Goal: Transaction & Acquisition: Subscribe to service/newsletter

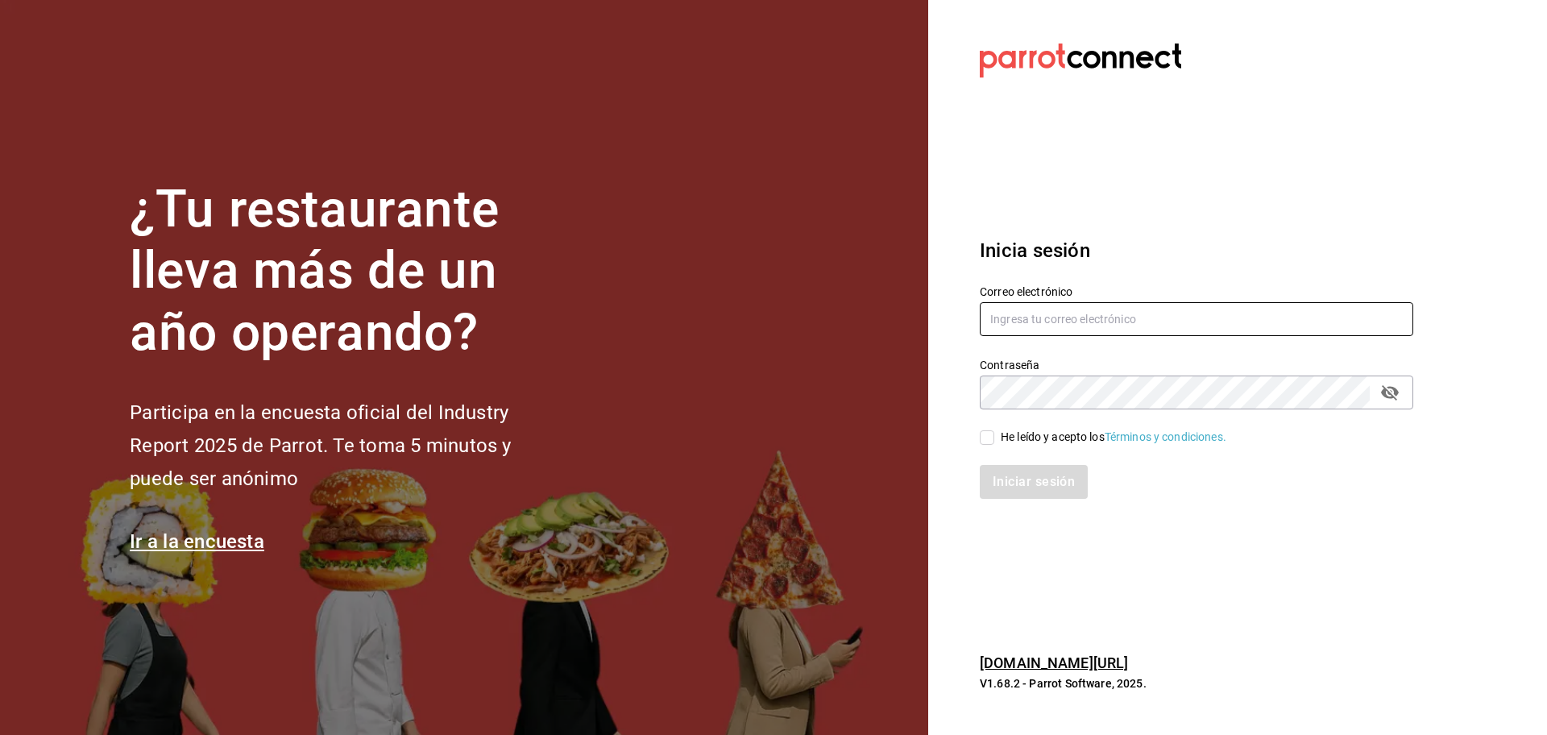
type input "[EMAIL_ADDRESS][DOMAIN_NAME]"
click at [987, 434] on input "He leído y acepto los Términos y condiciones." at bounding box center [987, 437] width 15 height 15
checkbox input "true"
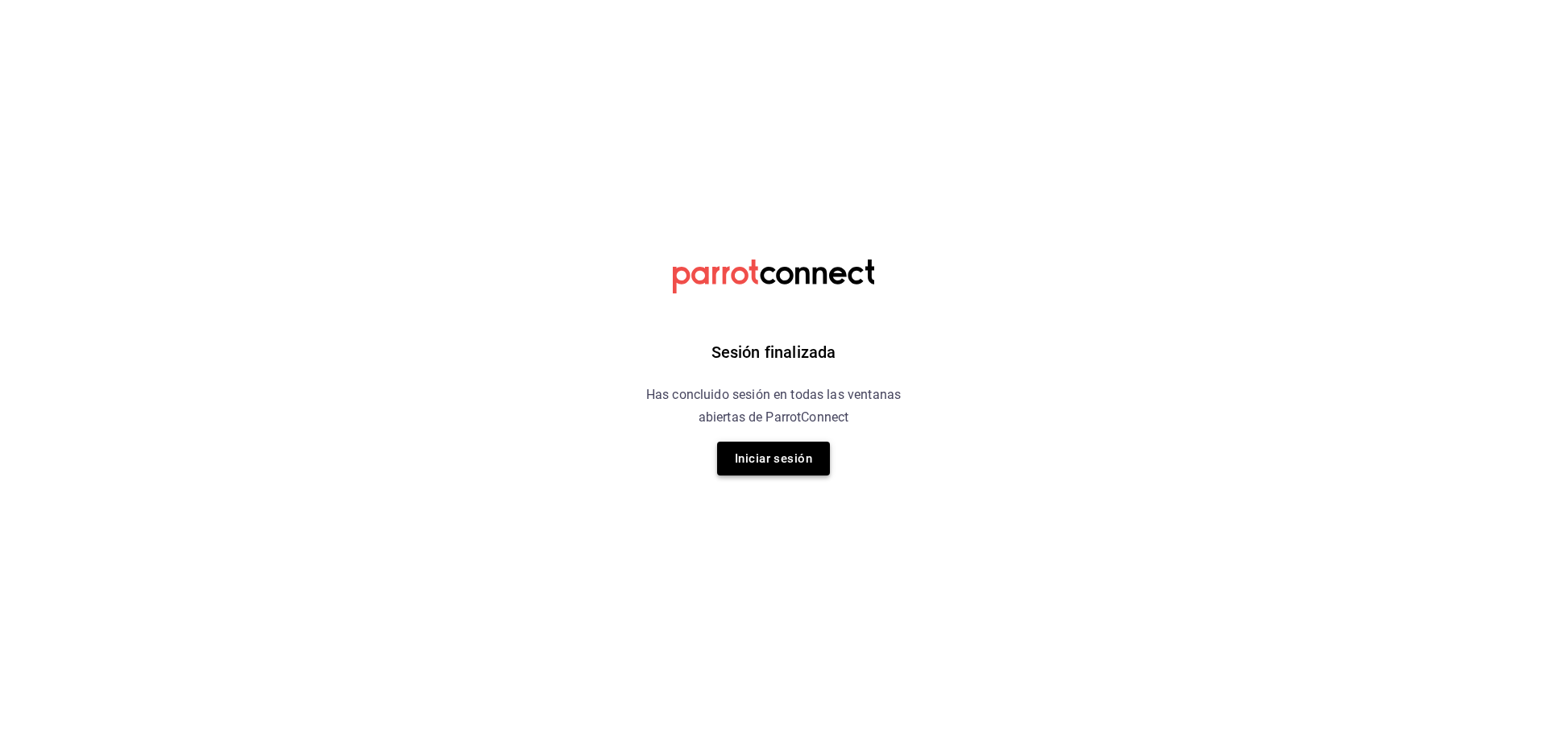
click at [816, 459] on button "Iniciar sesión" at bounding box center [773, 459] width 113 height 34
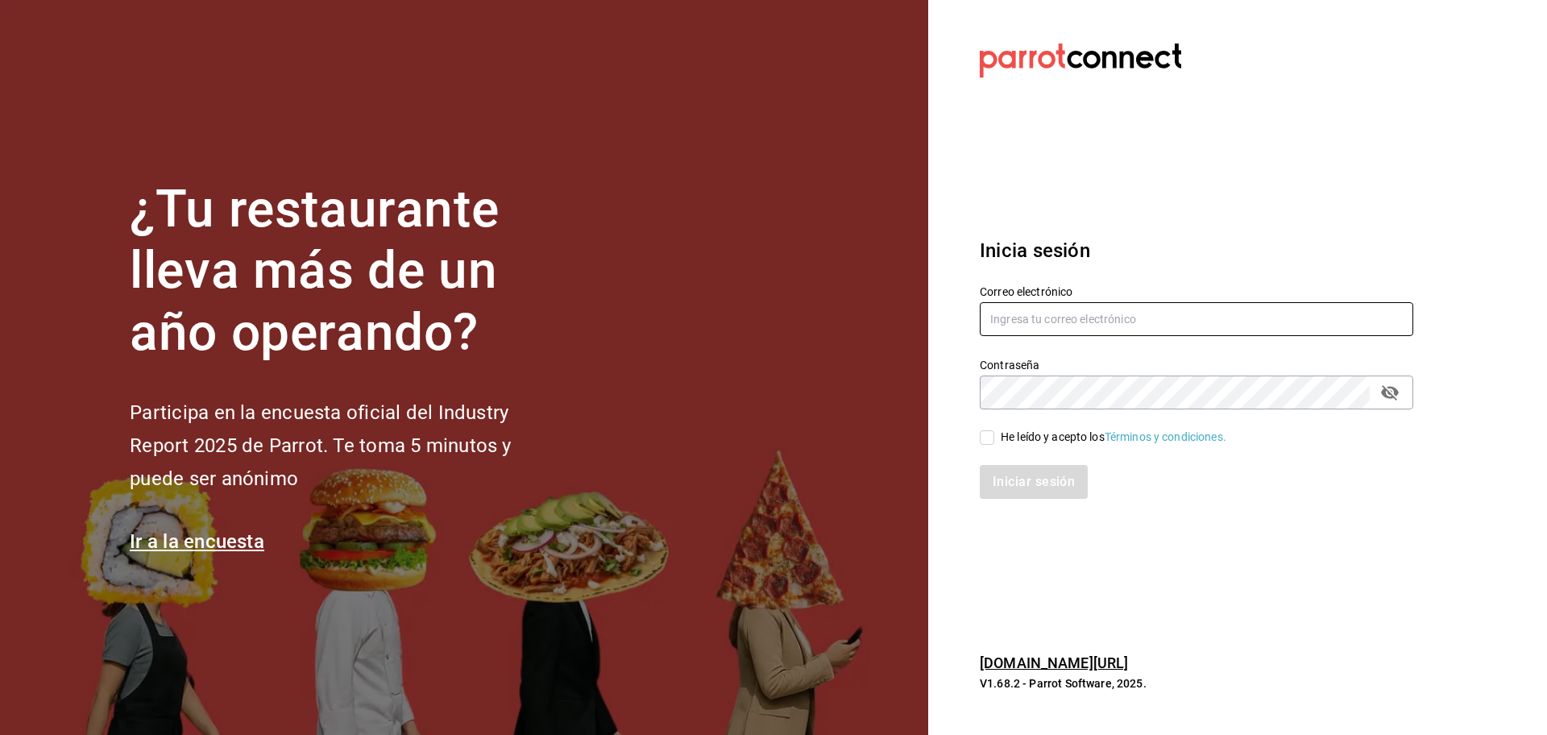
type input "[EMAIL_ADDRESS][DOMAIN_NAME]"
click at [995, 435] on label "He leído y acepto los Términos y condiciones." at bounding box center [1103, 437] width 247 height 17
click at [995, 435] on input "He leído y acepto los Términos y condiciones." at bounding box center [987, 437] width 15 height 15
checkbox input "true"
click at [1018, 472] on button "Iniciar sesión" at bounding box center [1035, 482] width 110 height 34
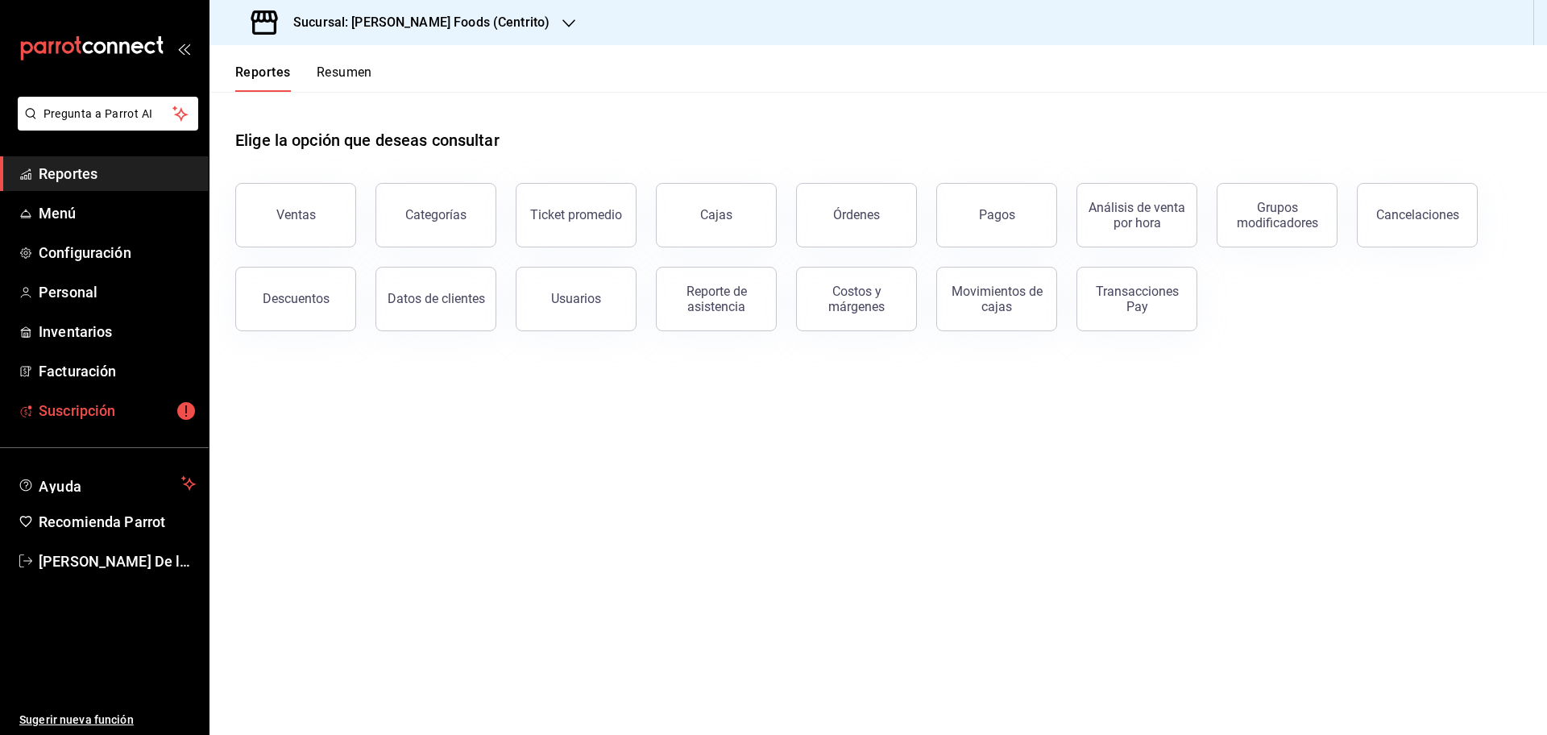
click at [121, 404] on span "Suscripción" at bounding box center [117, 411] width 157 height 22
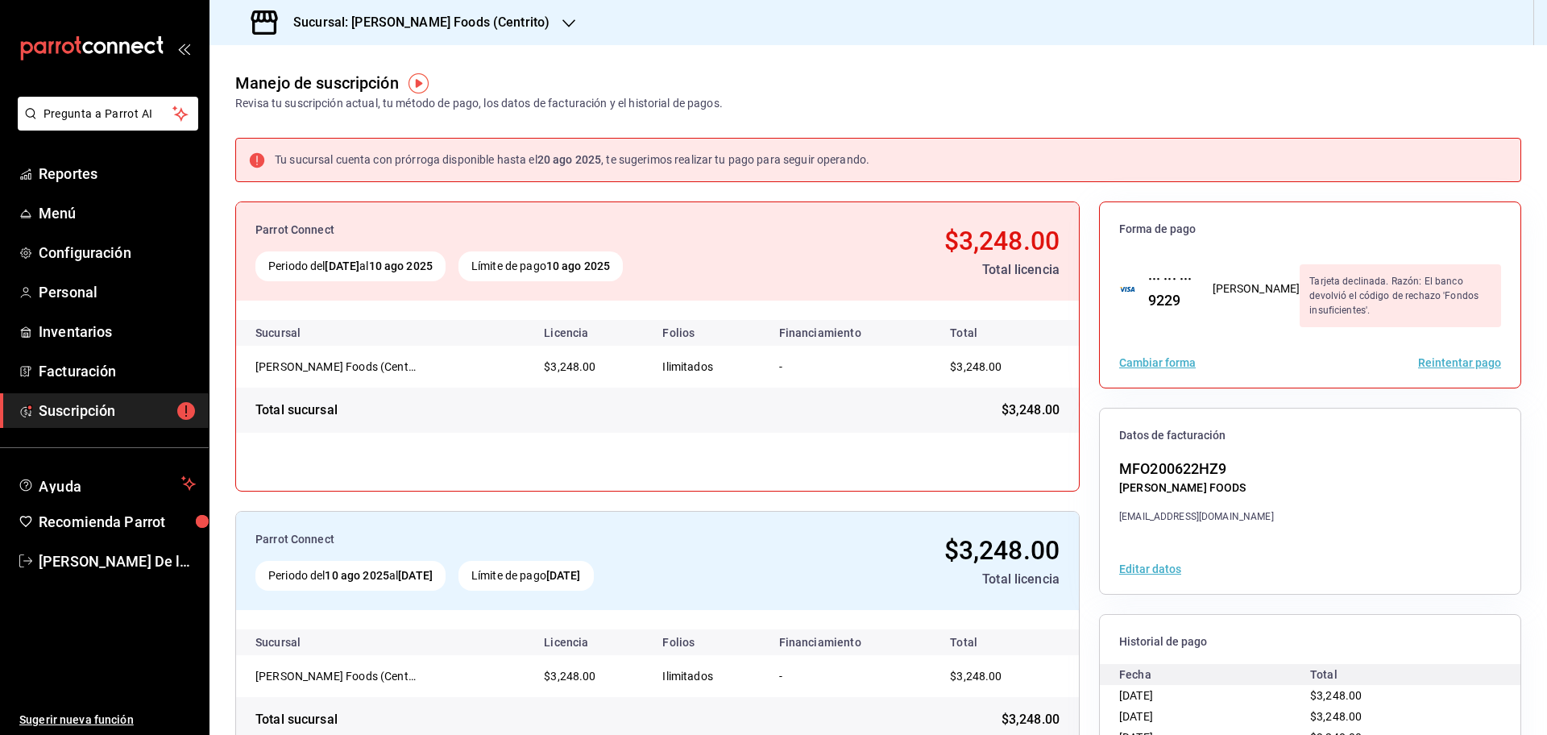
click at [1455, 360] on button "Reintentar pago" at bounding box center [1459, 362] width 83 height 11
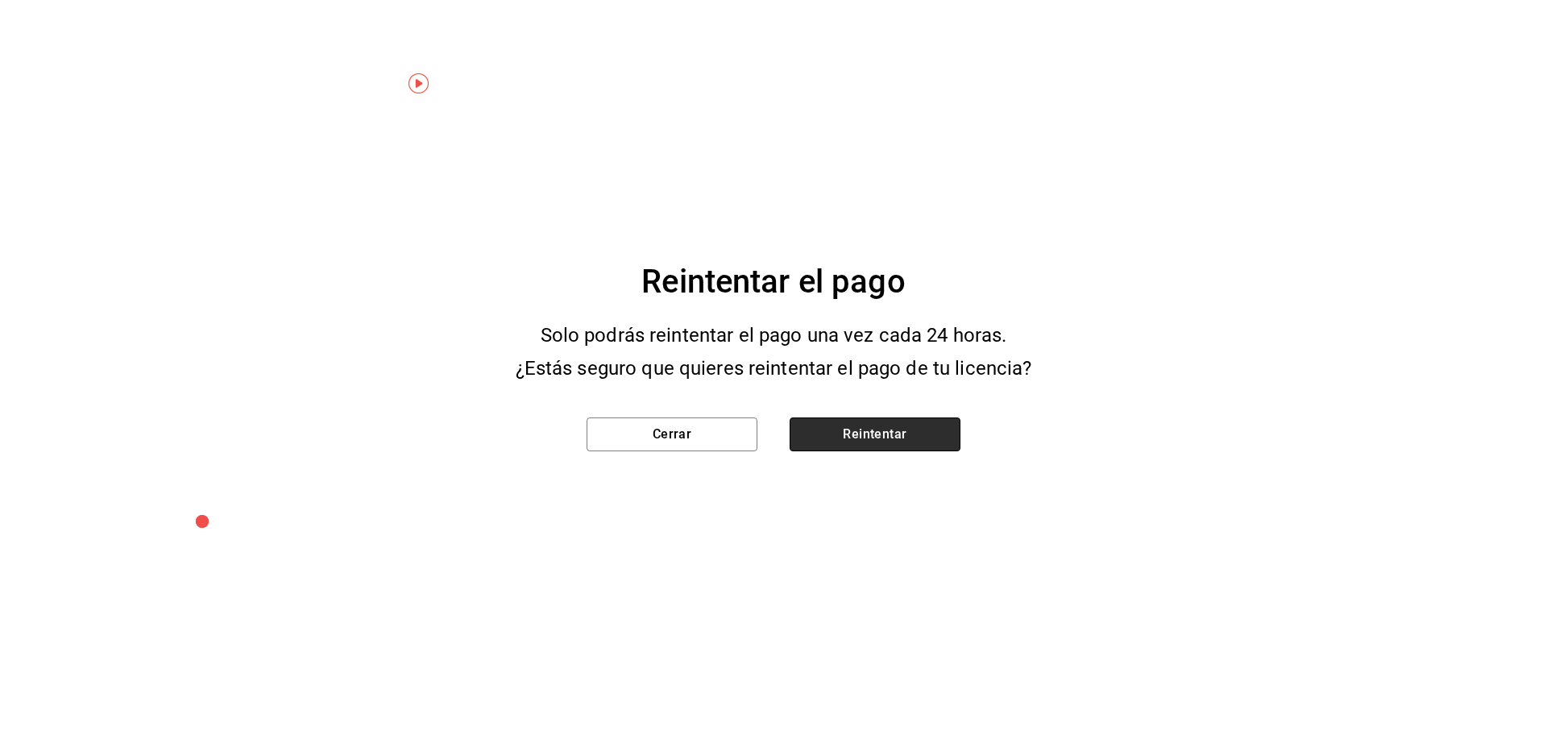
click at [870, 436] on button "Reintentar" at bounding box center [875, 434] width 171 height 34
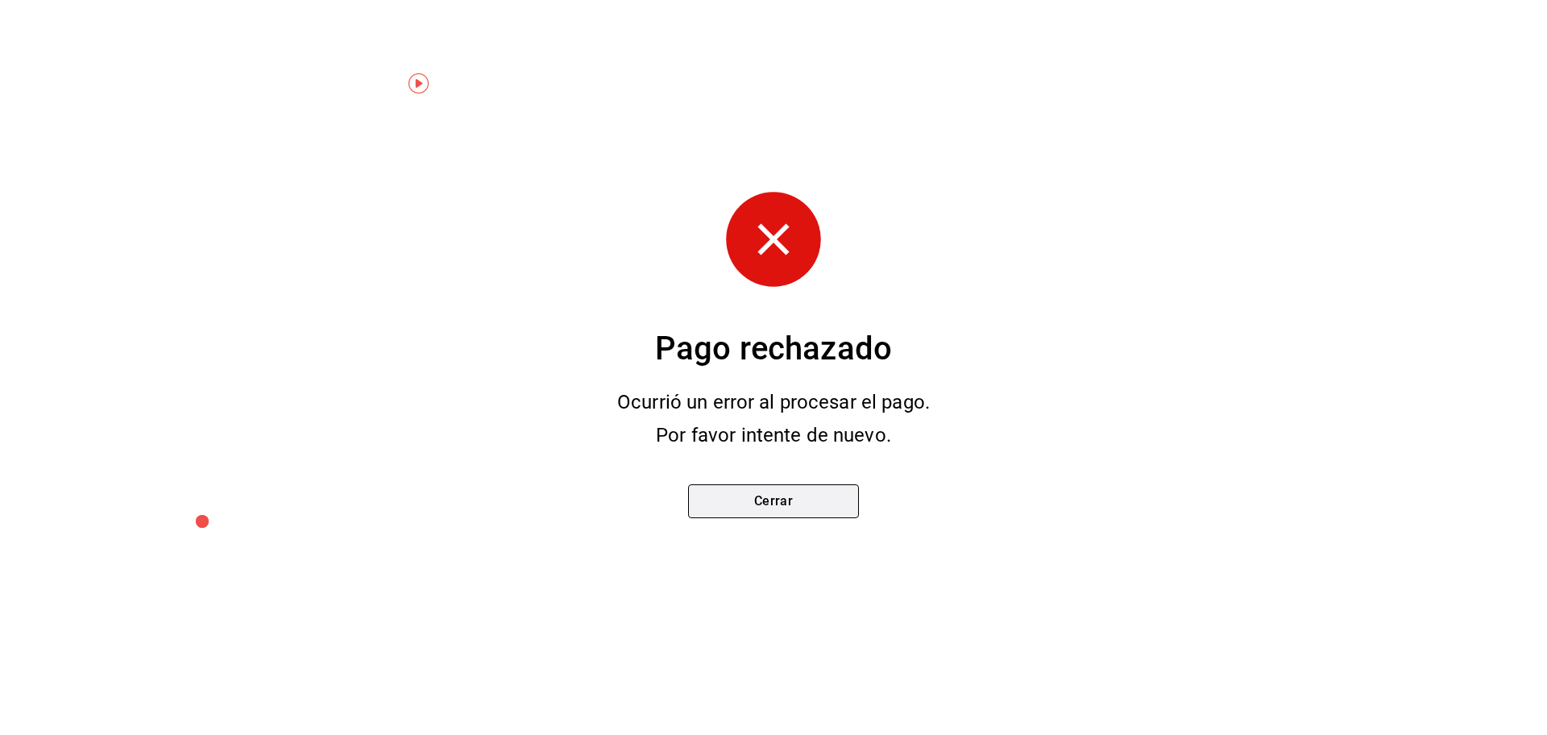
click at [808, 496] on button "Cerrar" at bounding box center [773, 501] width 171 height 34
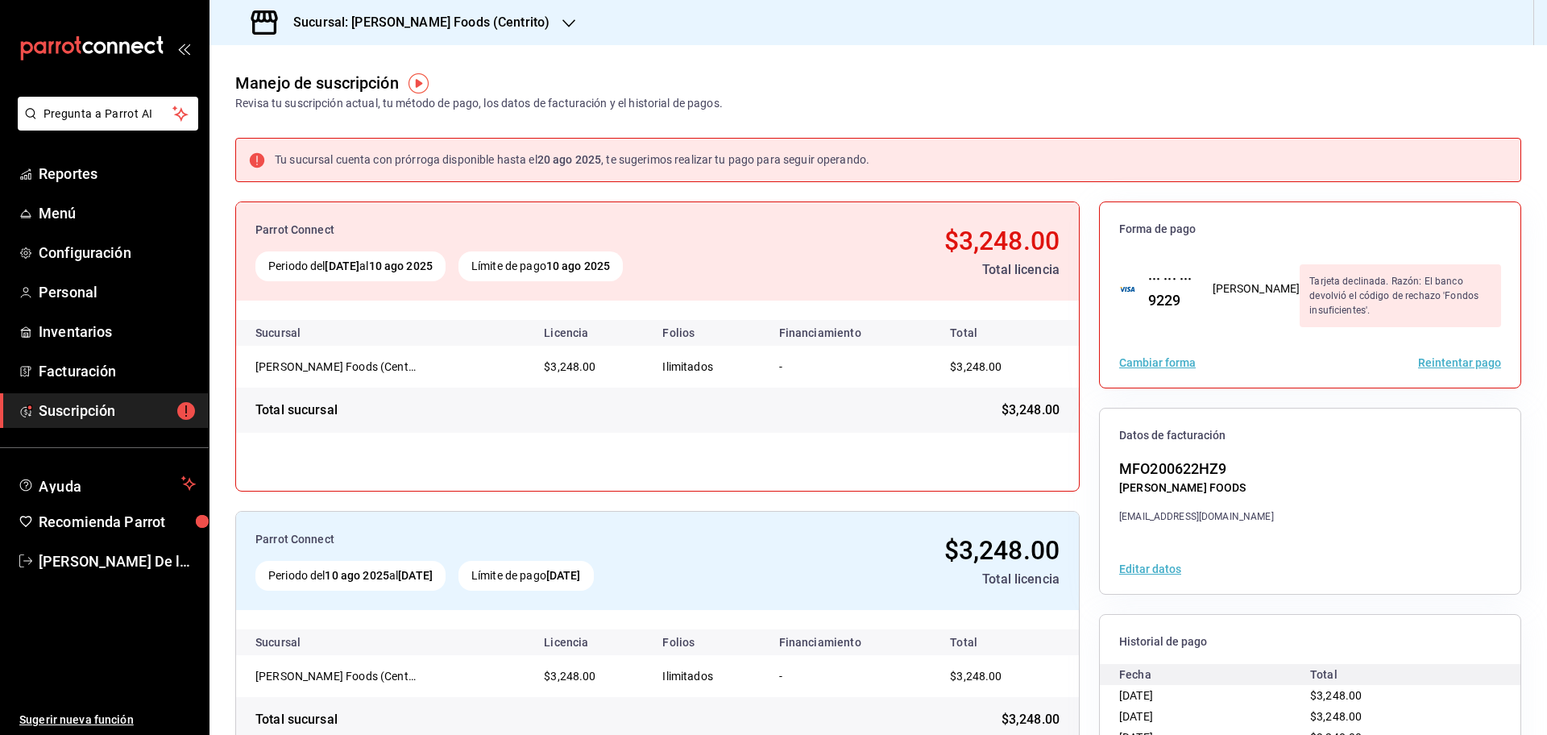
click at [1147, 357] on button "Cambiar forma" at bounding box center [1157, 362] width 77 height 11
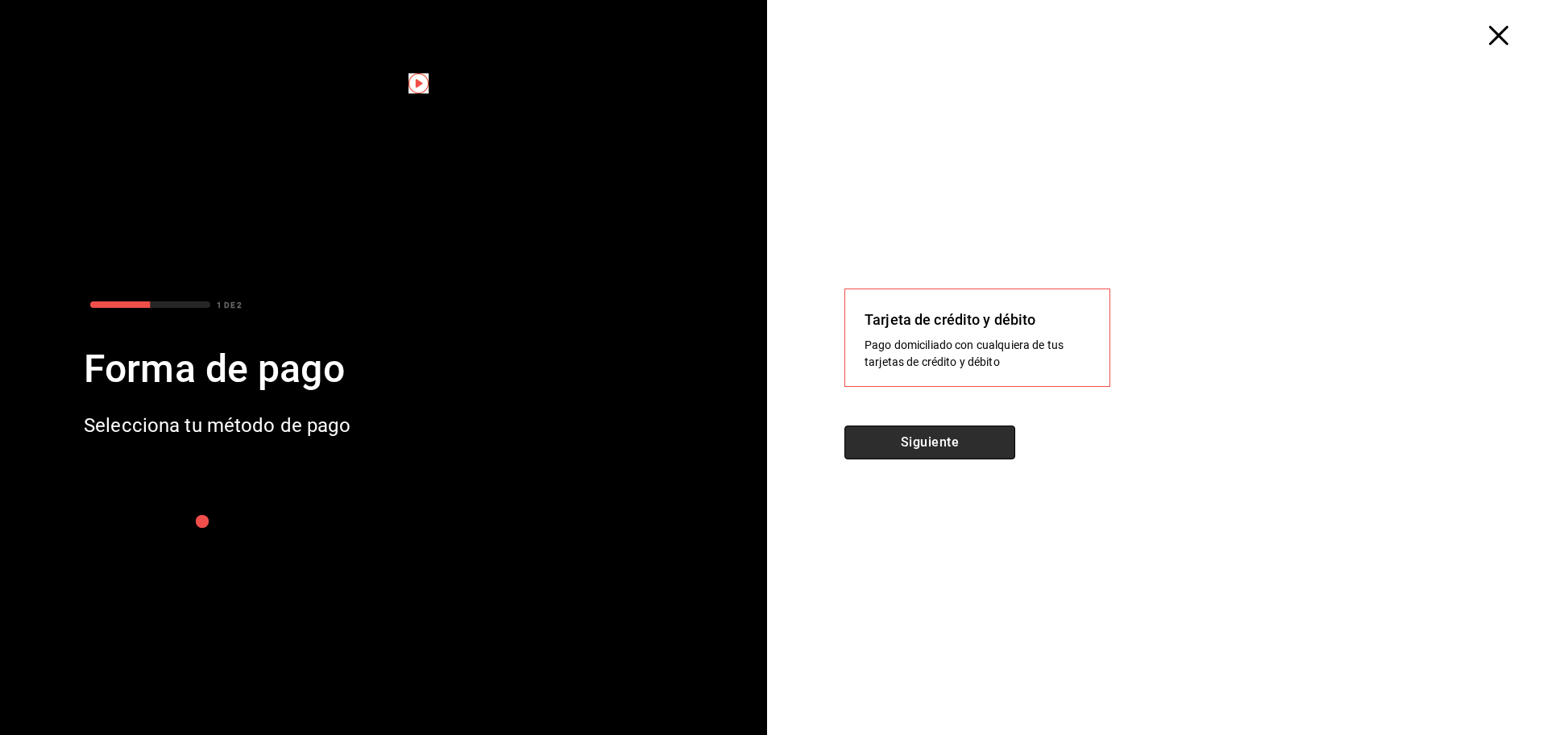
click at [953, 444] on button "Siguiente" at bounding box center [930, 443] width 171 height 34
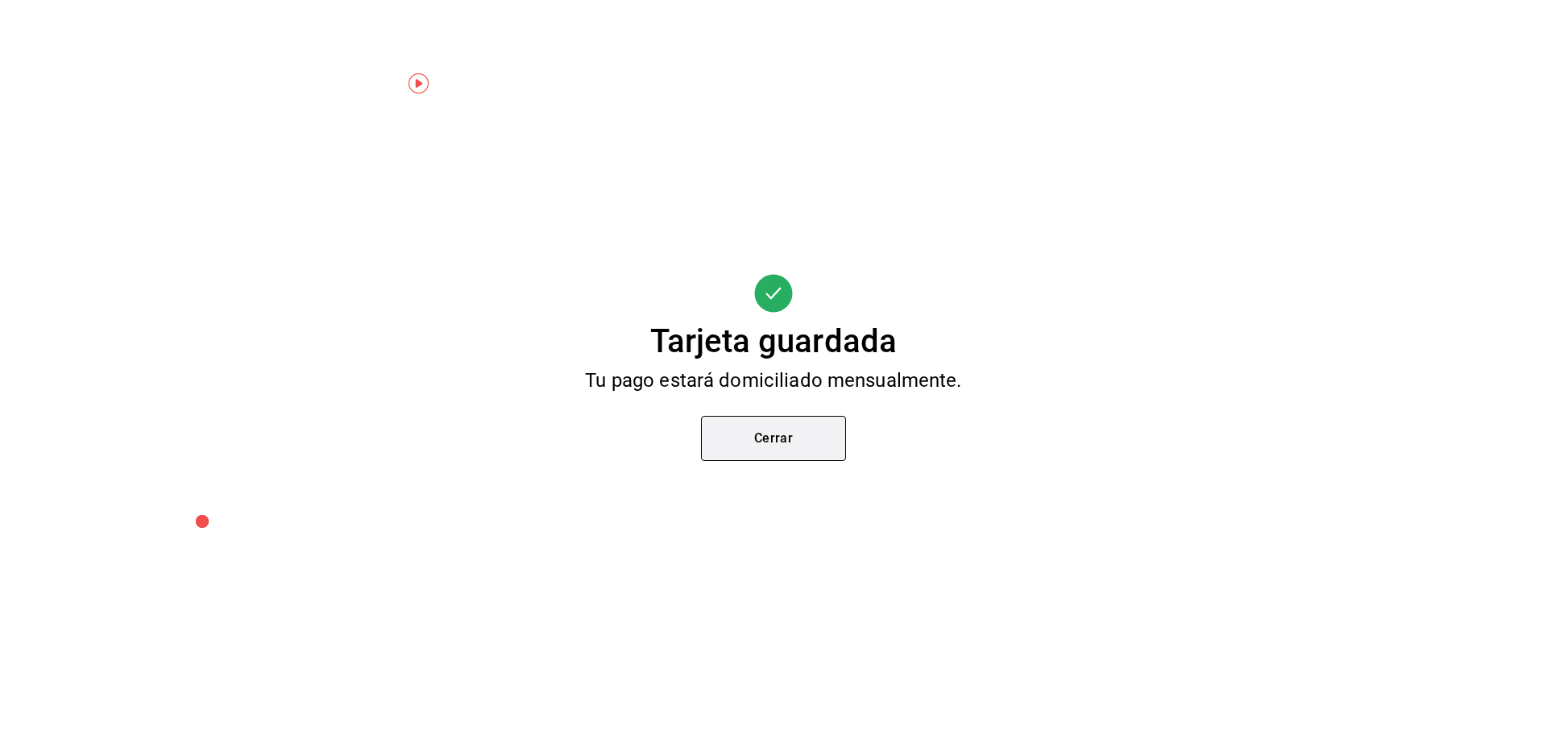
click at [766, 436] on button "Cerrar" at bounding box center [773, 438] width 145 height 45
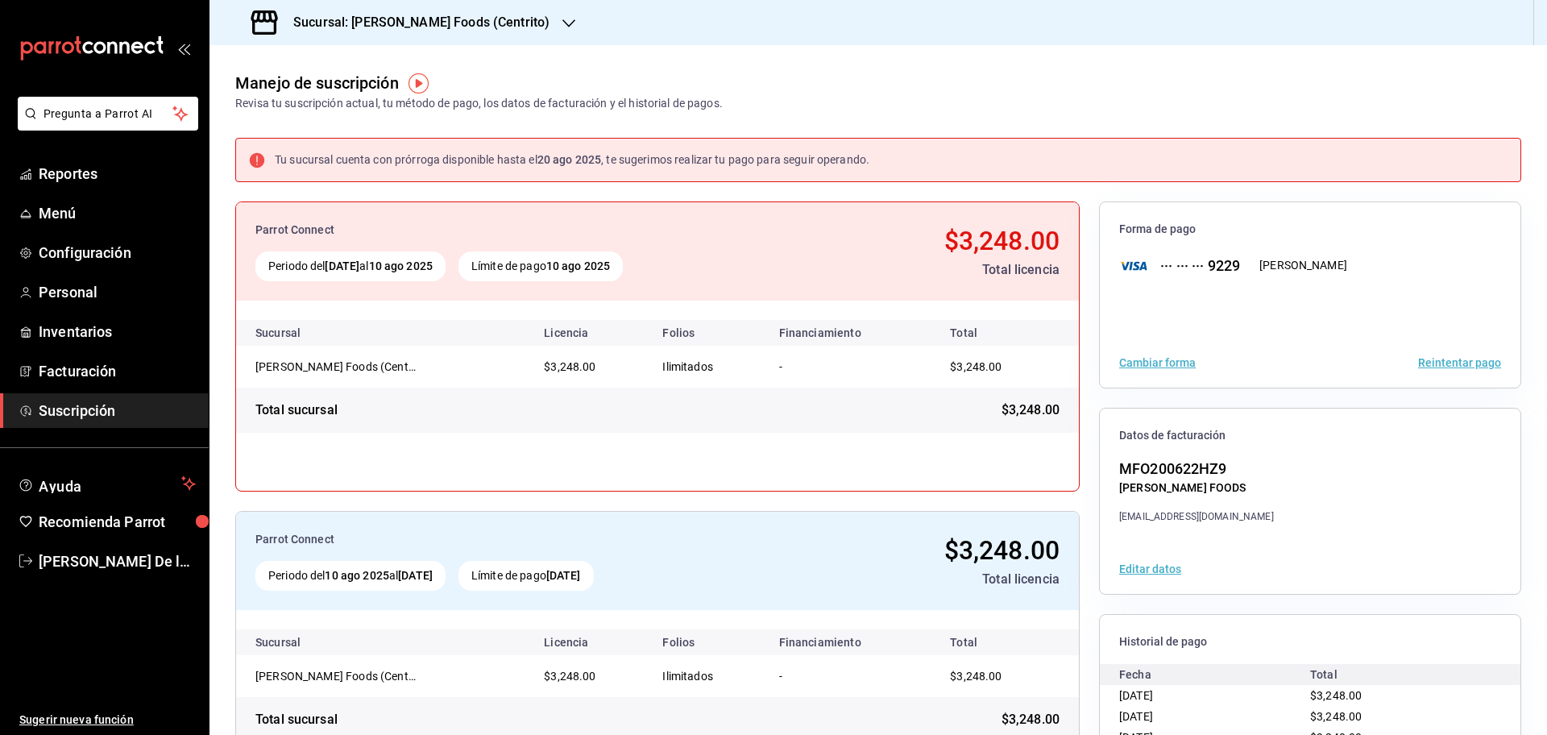
click at [1446, 359] on button "Reintentar pago" at bounding box center [1459, 362] width 83 height 11
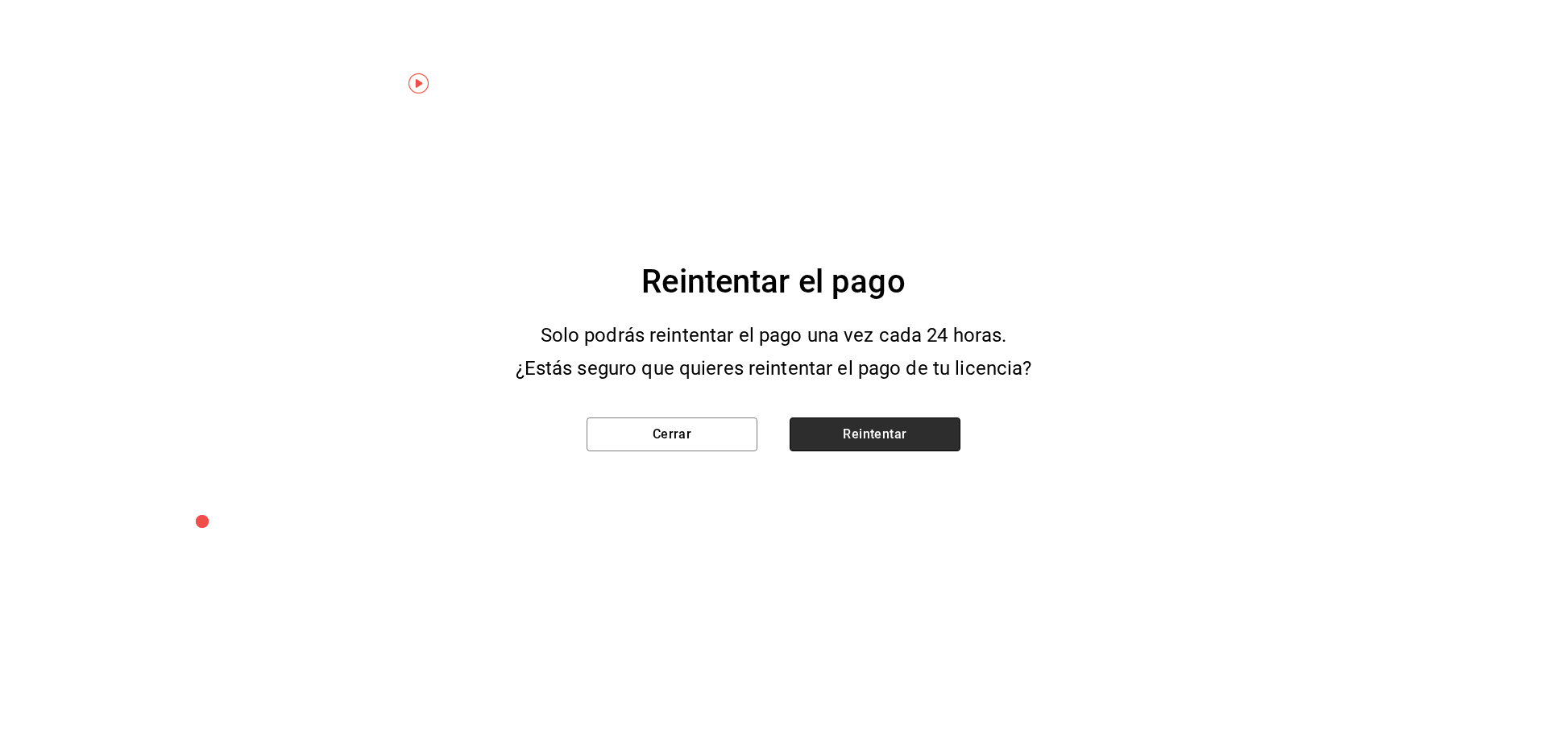
click at [863, 427] on button "Reintentar" at bounding box center [875, 434] width 171 height 34
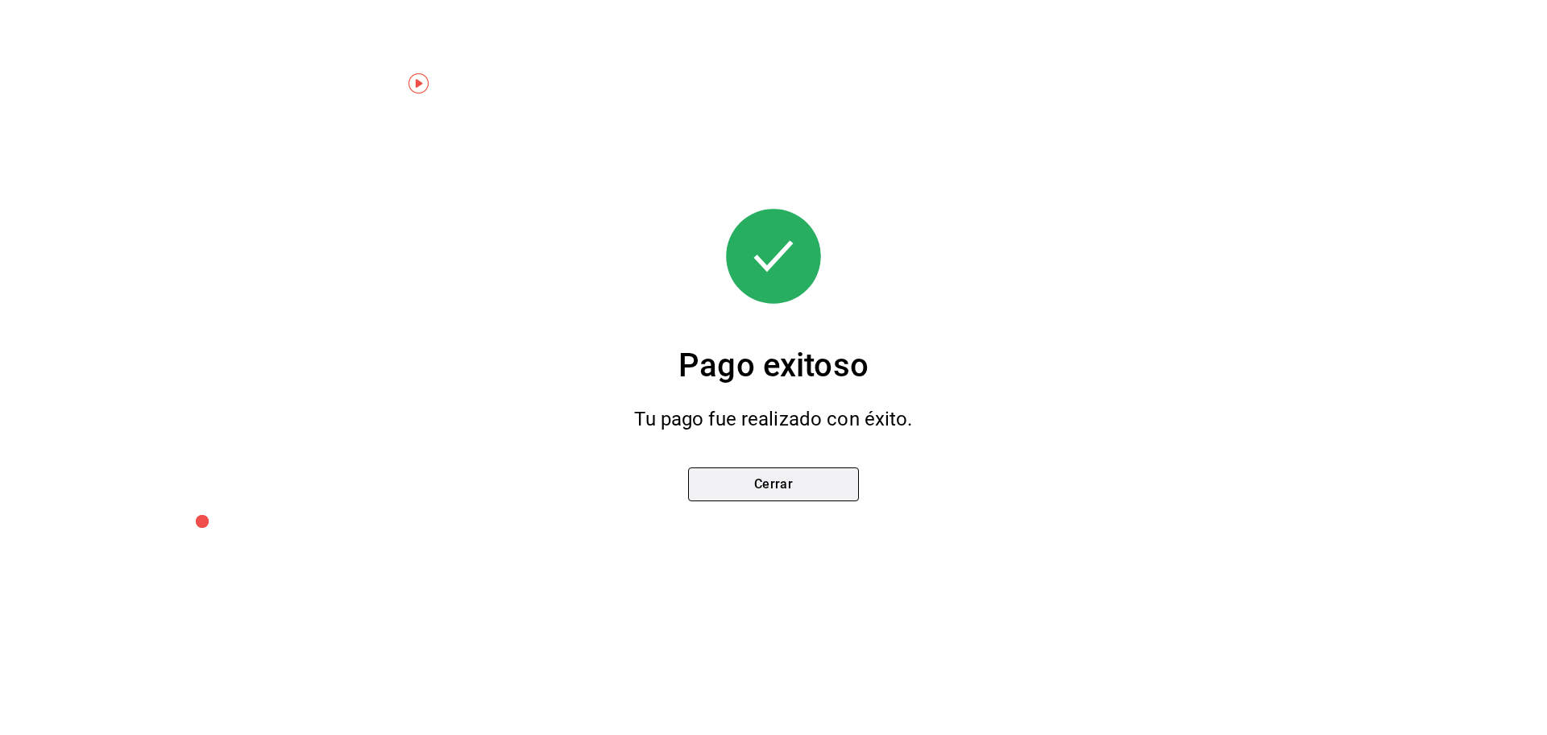
click at [839, 483] on button "Cerrar" at bounding box center [773, 484] width 171 height 34
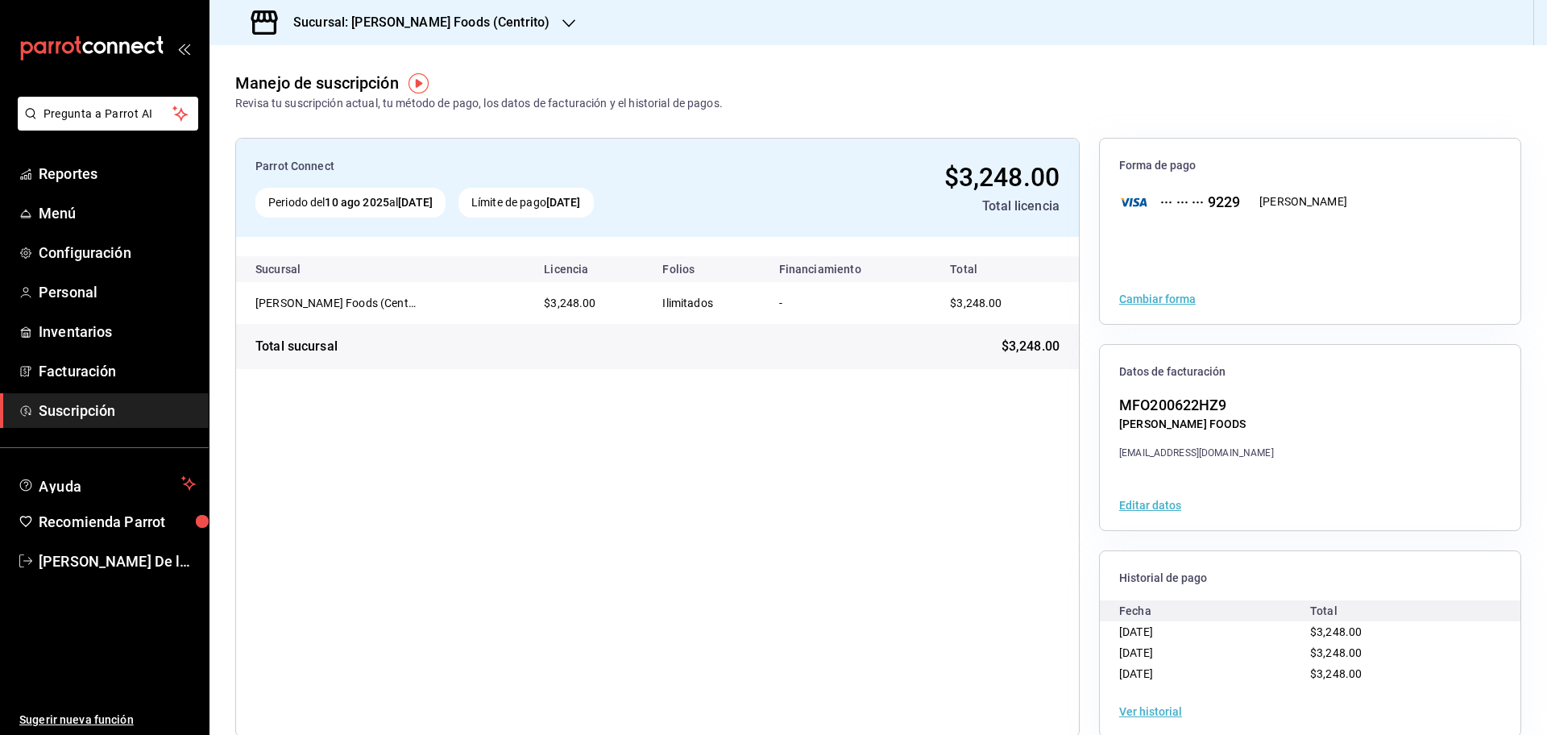
click at [102, 415] on span "Suscripción" at bounding box center [117, 411] width 157 height 22
click at [517, 8] on div "Sucursal: [PERSON_NAME] Foods (Centrito)" at bounding box center [401, 22] width 359 height 45
click at [343, 110] on div "[PERSON_NAME] (jardín 85)" at bounding box center [330, 106] width 216 height 17
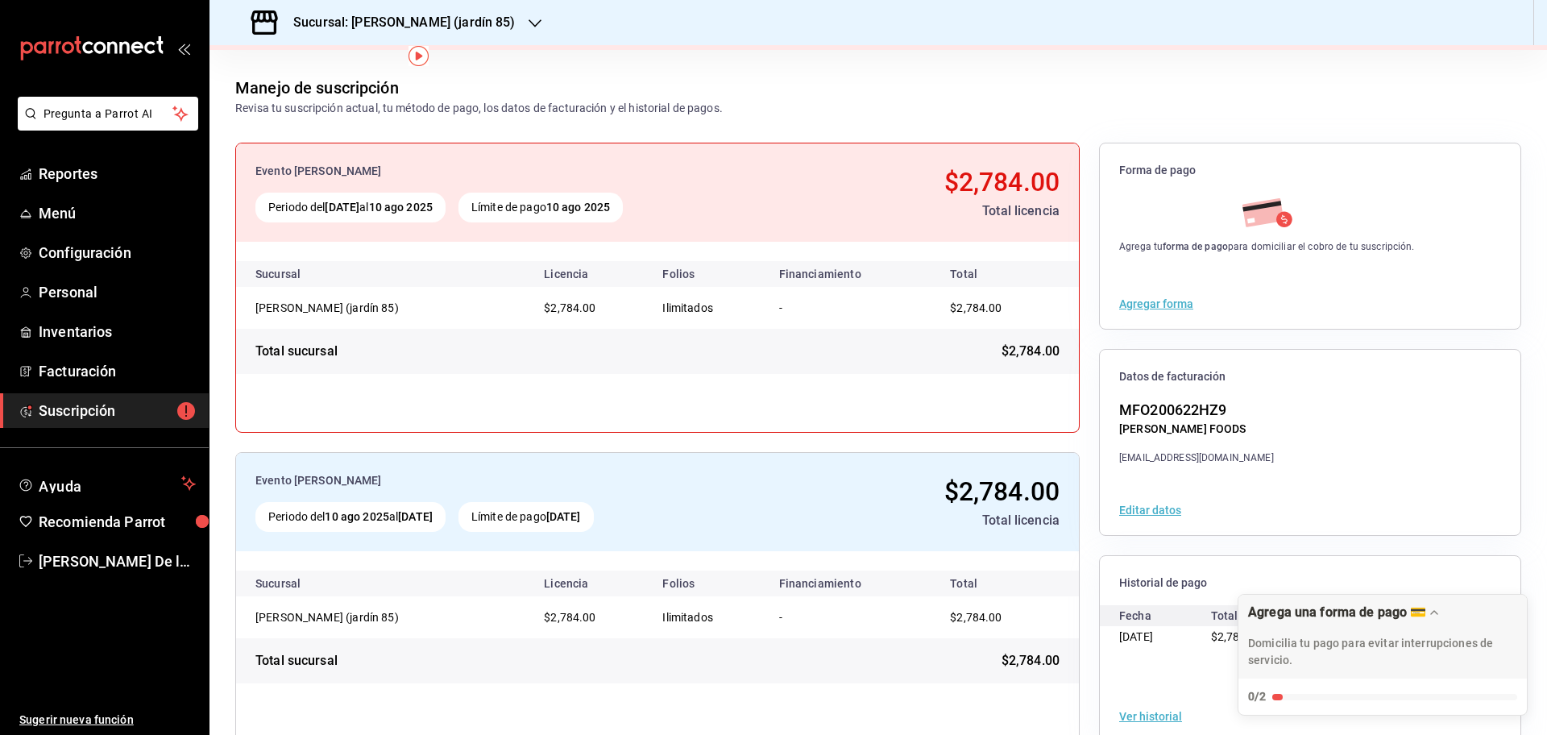
scroll to position [93, 0]
